Goal: Transaction & Acquisition: Subscribe to service/newsletter

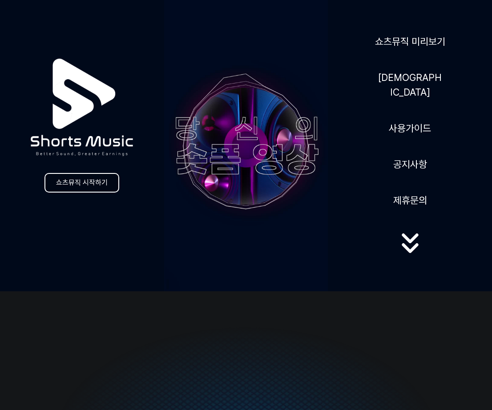
click at [78, 184] on link "쇼츠뮤직 시작하기" at bounding box center [81, 183] width 75 height 20
click at [88, 180] on link "쇼츠뮤직 시작하기" at bounding box center [81, 183] width 75 height 20
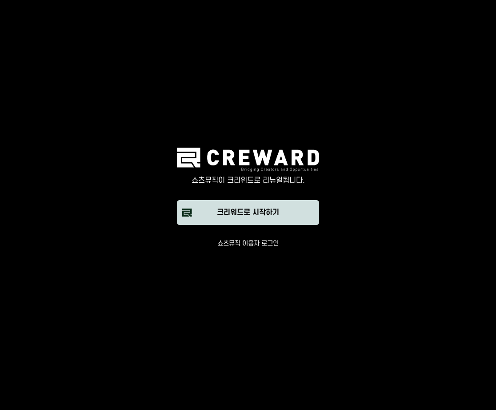
click at [253, 217] on div "크리워드로 시작하기" at bounding box center [248, 212] width 62 height 11
